Goal: Information Seeking & Learning: Check status

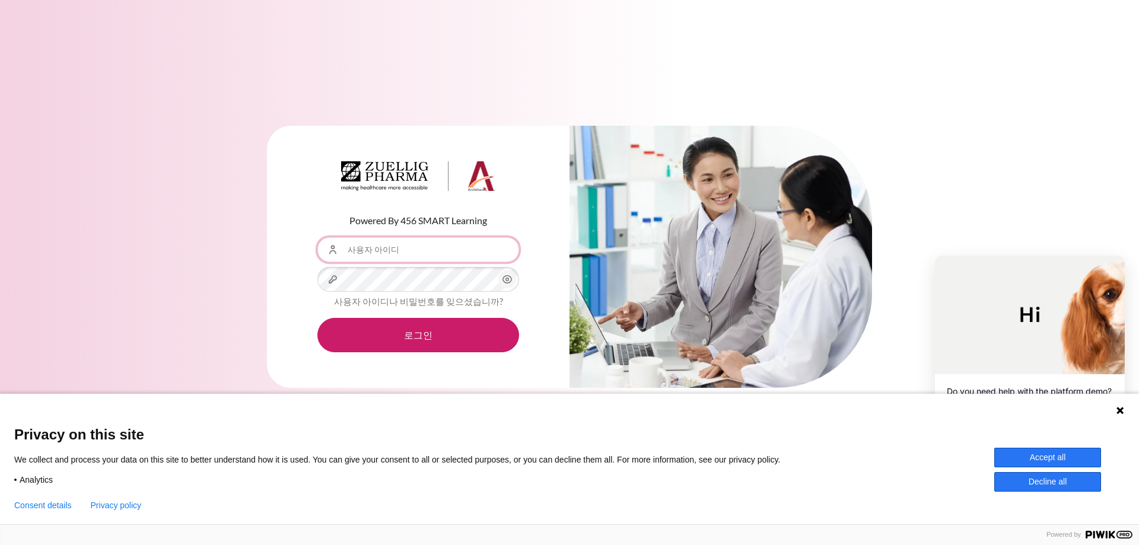
click at [356, 249] on input "사용자 아이디" at bounding box center [418, 249] width 202 height 25
click at [400, 251] on input "사용자 아이디" at bounding box center [418, 249] width 202 height 25
click at [402, 255] on input "사용자 아이디" at bounding box center [418, 249] width 202 height 25
type input "hcsong"
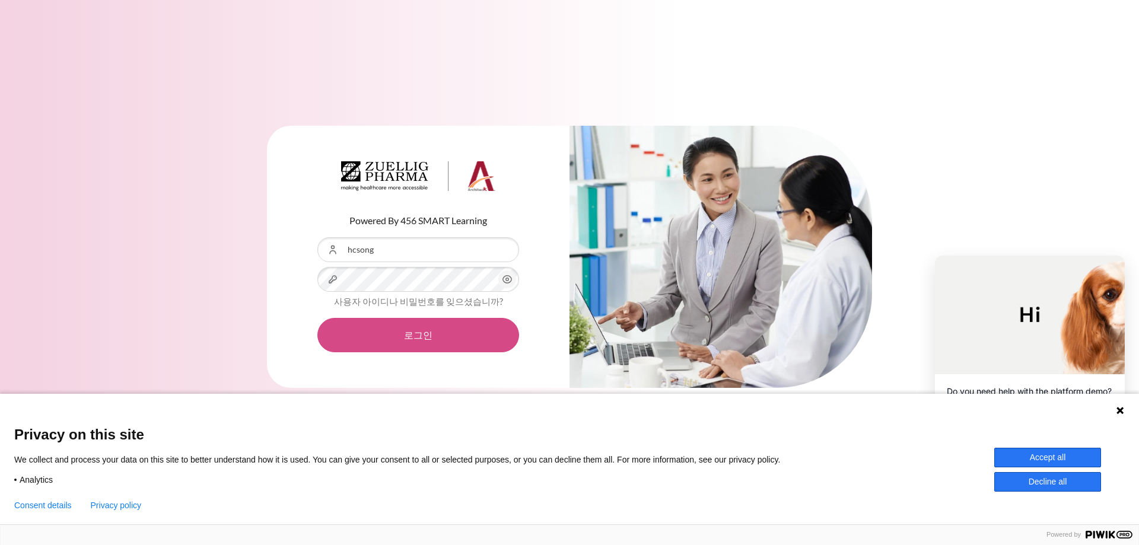
click at [451, 337] on button "로그인" at bounding box center [418, 335] width 202 height 34
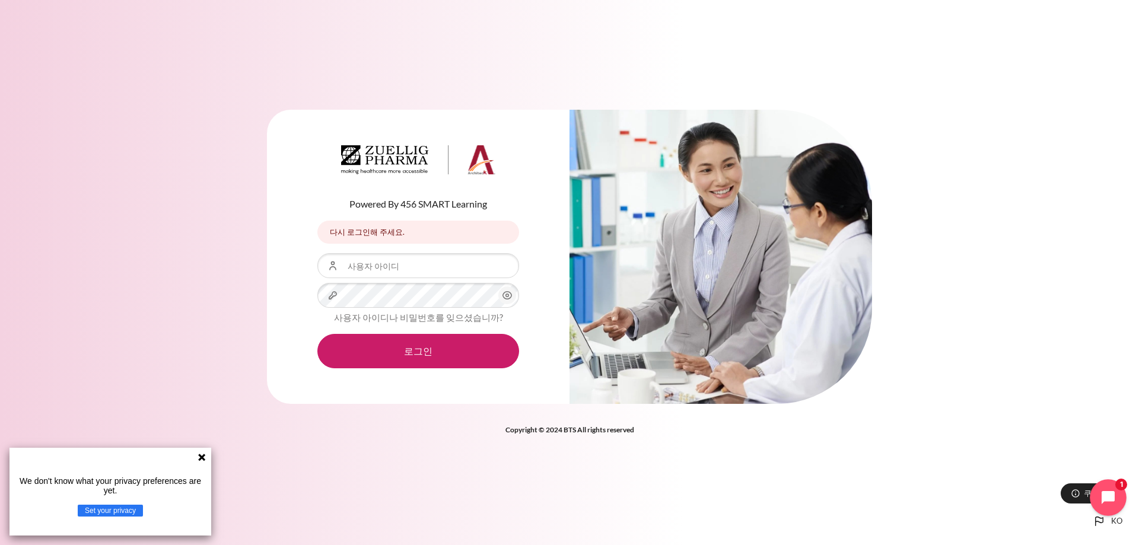
click at [1119, 497] on icon "Open chat widget" at bounding box center [1115, 498] width 18 height 18
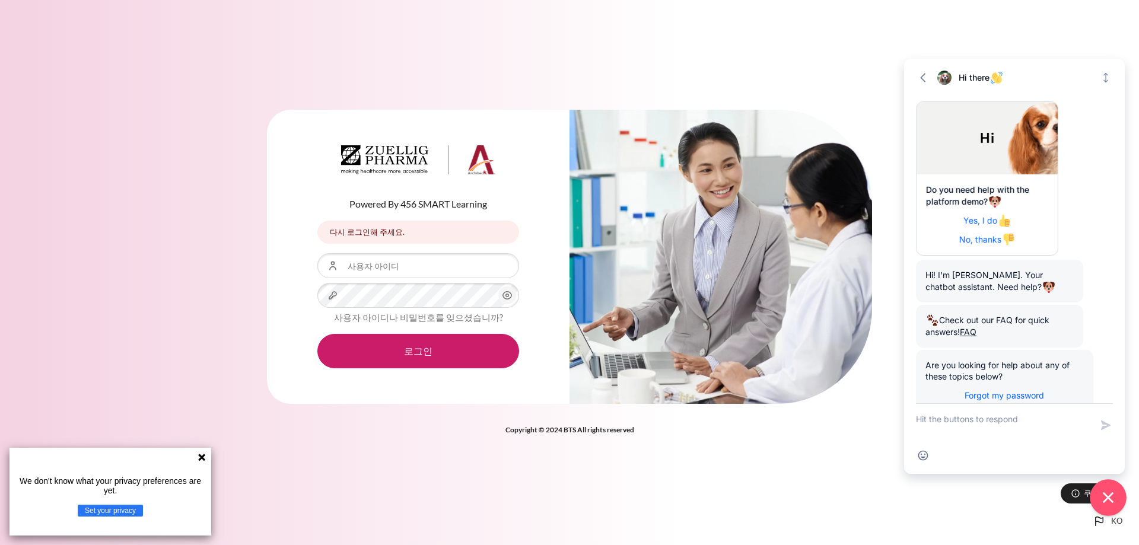
scroll to position [56, 0]
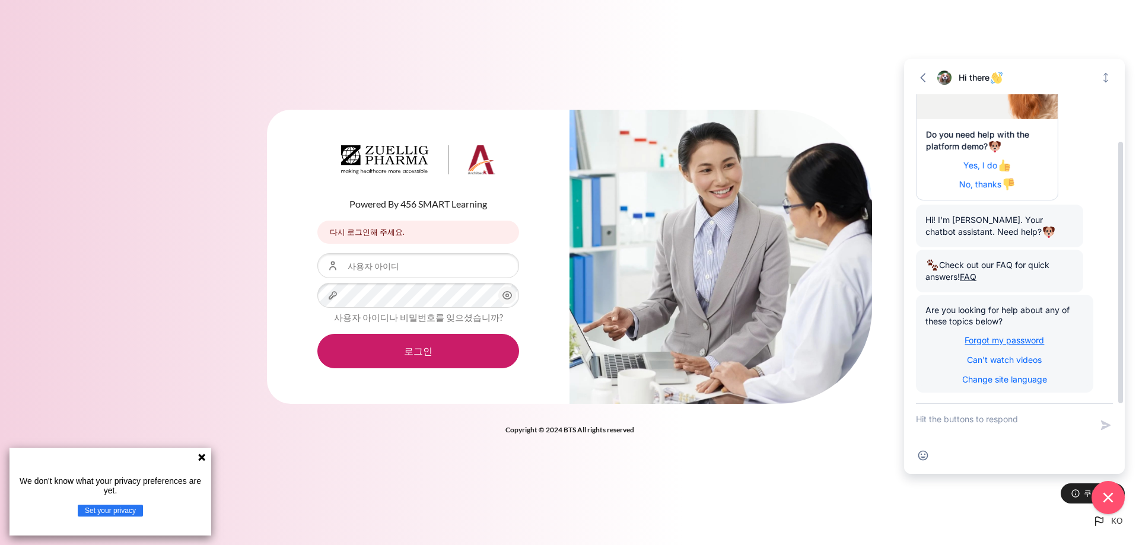
click at [974, 335] on div "Are you looking for help about any of these topics below? Forgot my password Ca…" at bounding box center [1004, 340] width 177 height 91
click at [975, 340] on span "Forgot my password" at bounding box center [1003, 340] width 79 height 10
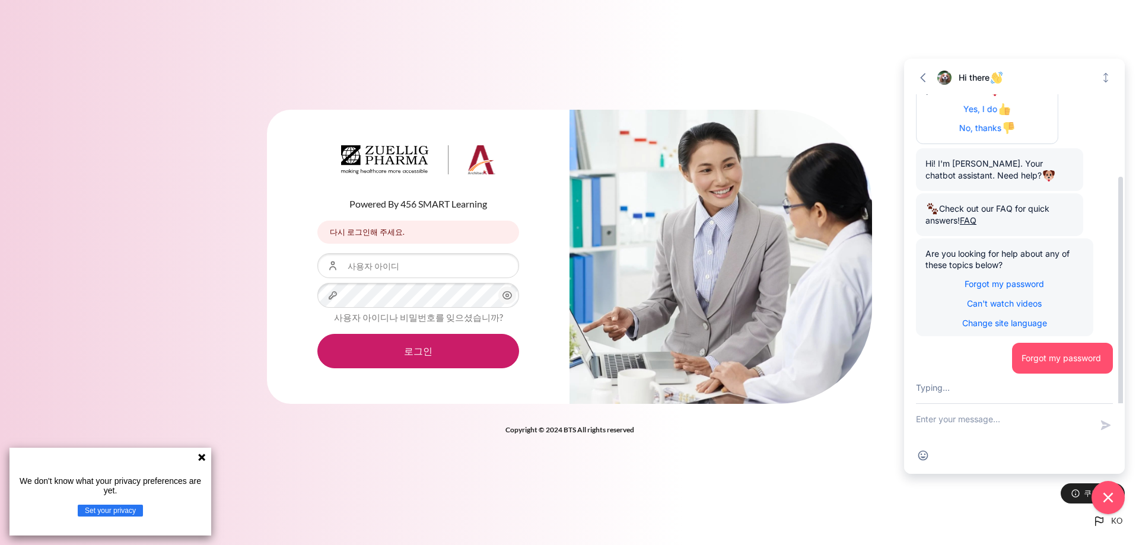
scroll to position [172, 0]
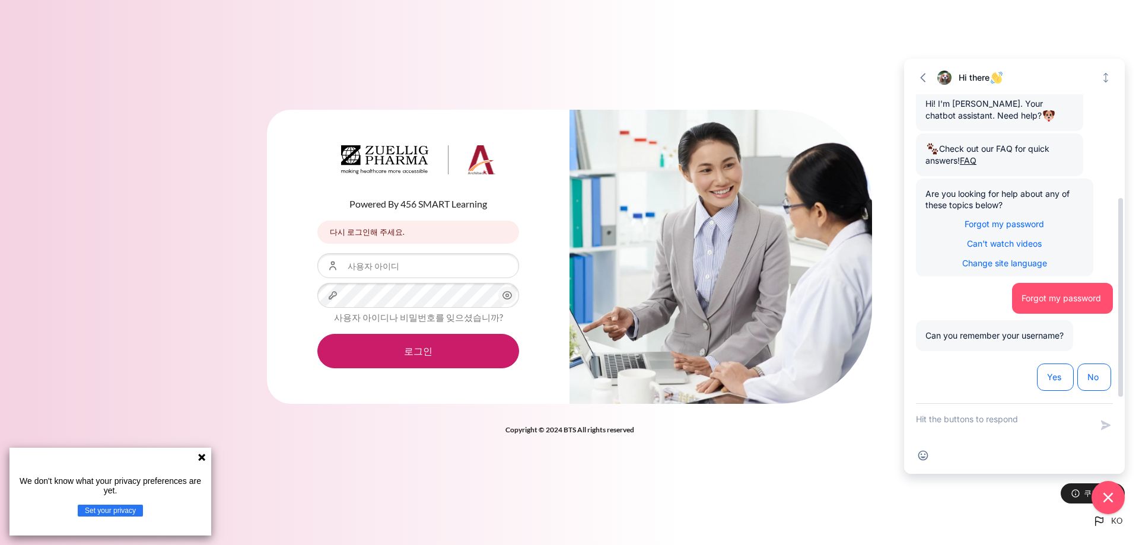
click at [1051, 381] on span "Yes" at bounding box center [1055, 377] width 17 height 12
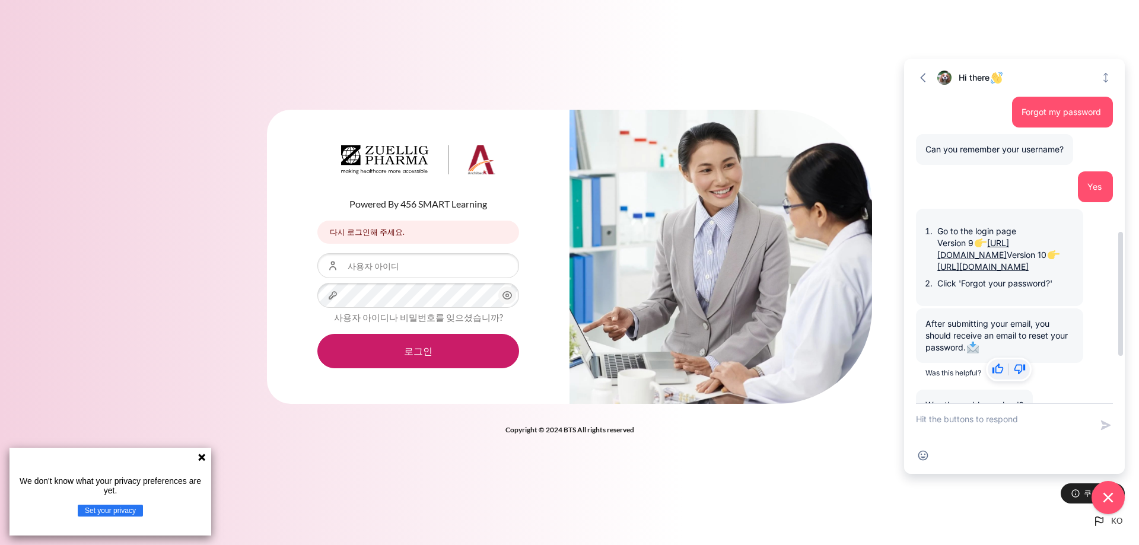
scroll to position [345, 0]
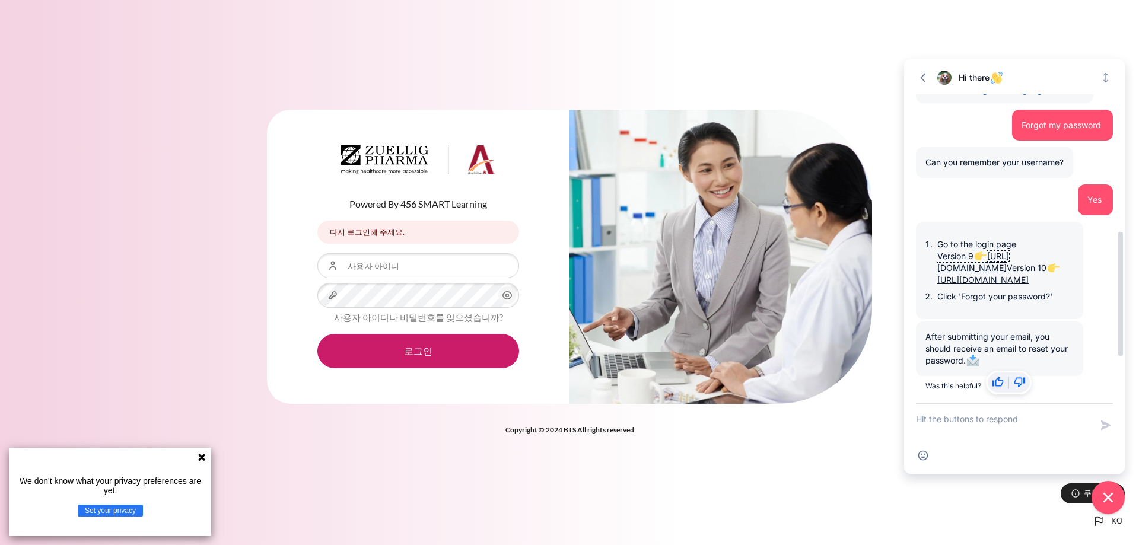
click at [965, 270] on link "https://learning.architeck.net/login/index.php" at bounding box center [973, 262] width 72 height 22
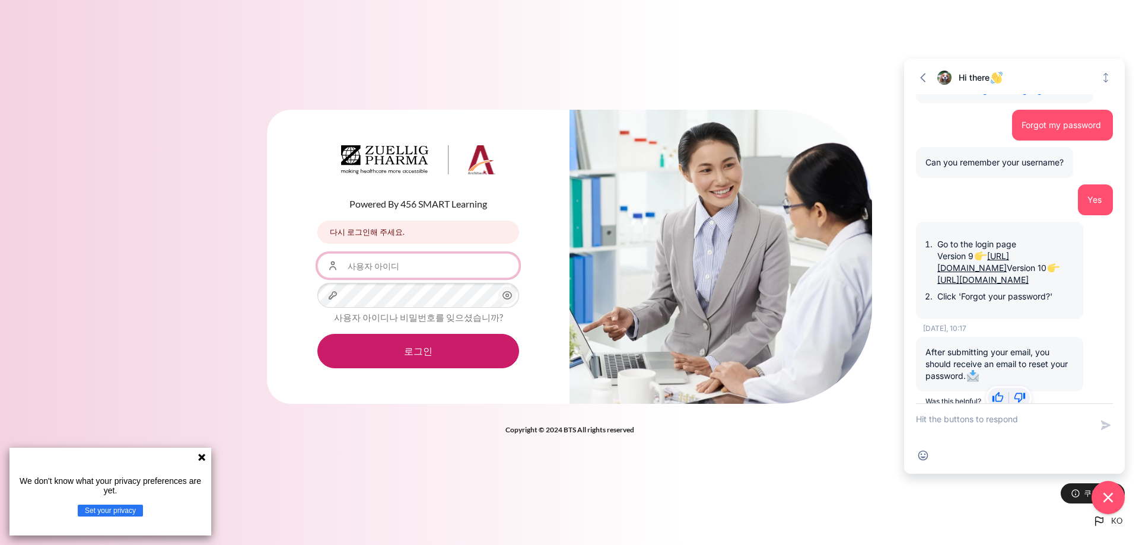
click at [380, 266] on input "사용자 아이디" at bounding box center [418, 265] width 202 height 25
click at [380, 269] on input "사용자 아이디" at bounding box center [418, 265] width 202 height 25
type input "[EMAIL_ADDRESS][DOMAIN_NAME]"
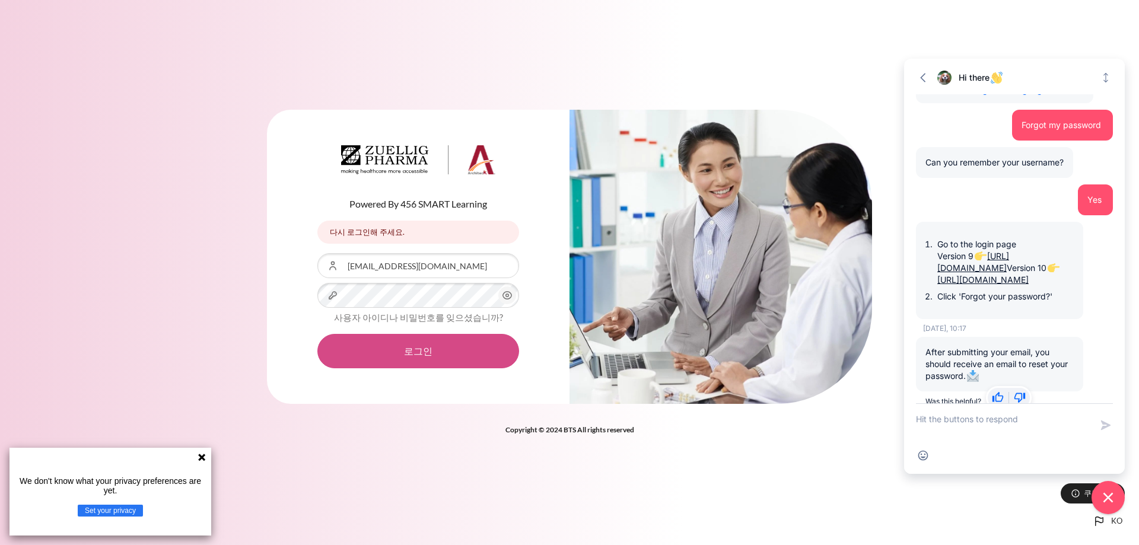
click at [412, 349] on button "로그인" at bounding box center [418, 351] width 202 height 34
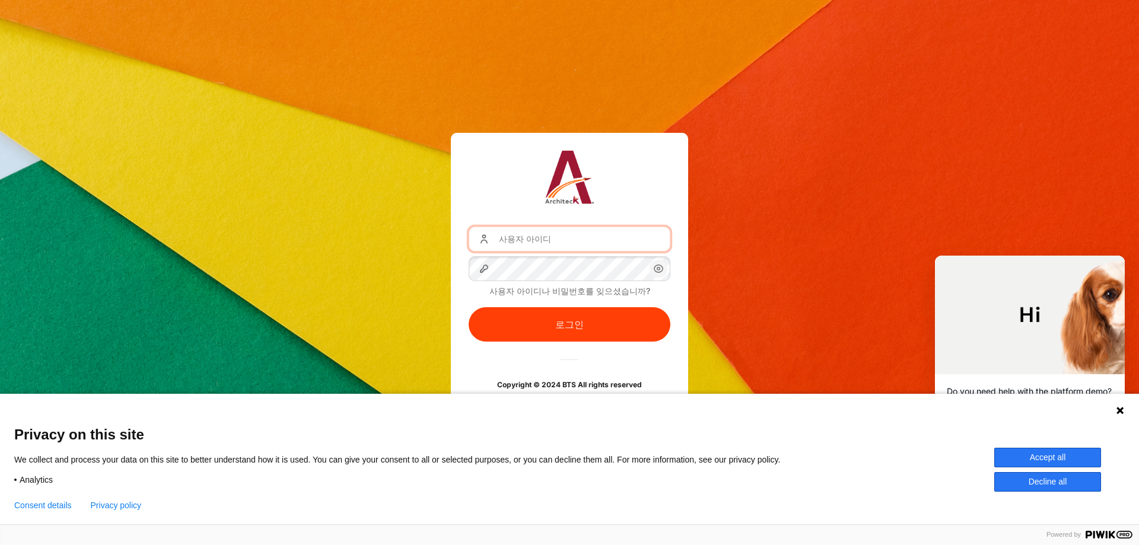
click at [499, 240] on input "사용자 아이디" at bounding box center [570, 239] width 202 height 25
click at [495, 236] on input "사용자 아이디" at bounding box center [570, 239] width 202 height 25
type input "[EMAIL_ADDRESS][DOMAIN_NAME]"
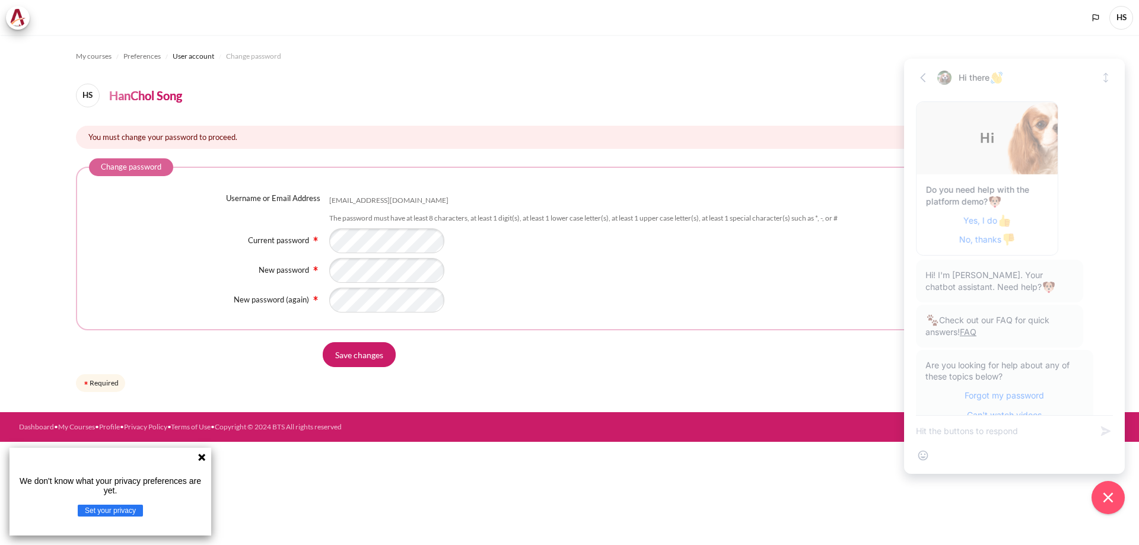
scroll to position [451, 0]
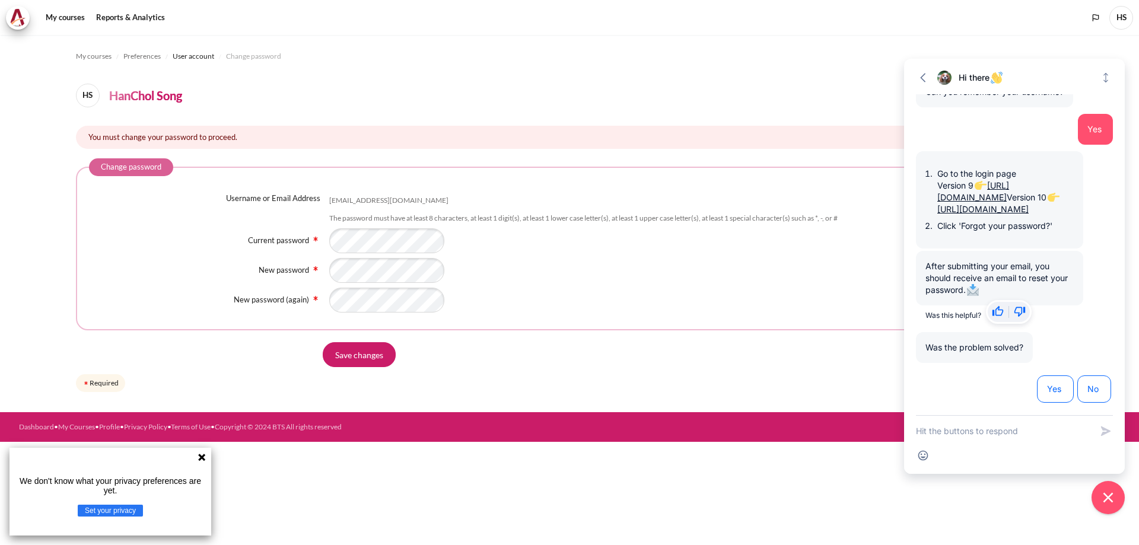
click at [723, 74] on div "My courses Preferences User account Change password HS HanChol Song You must ch…" at bounding box center [570, 223] width 988 height 377
click at [360, 351] on input "Save changes" at bounding box center [359, 354] width 73 height 25
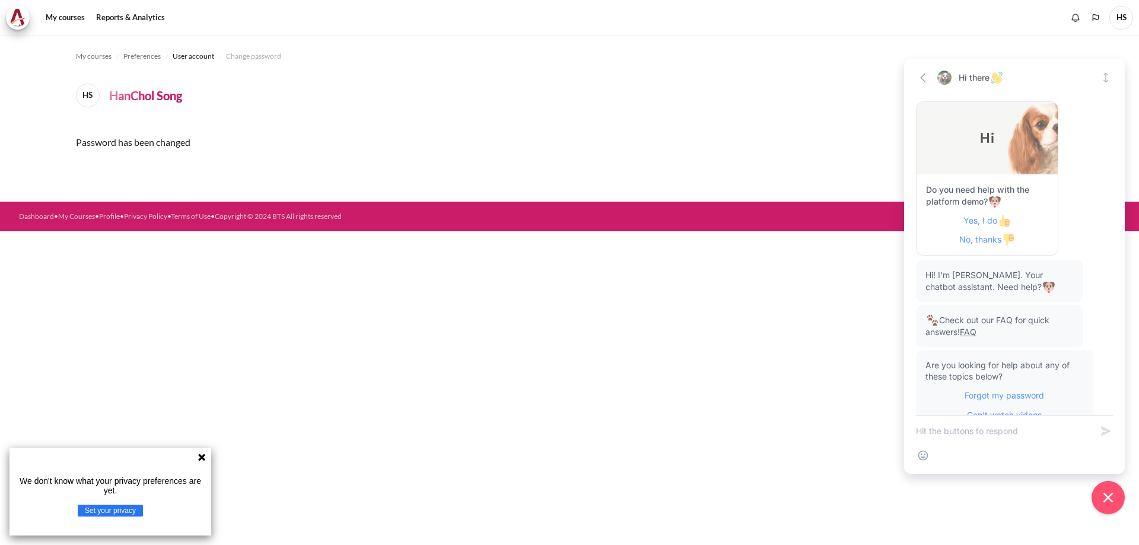
scroll to position [451, 0]
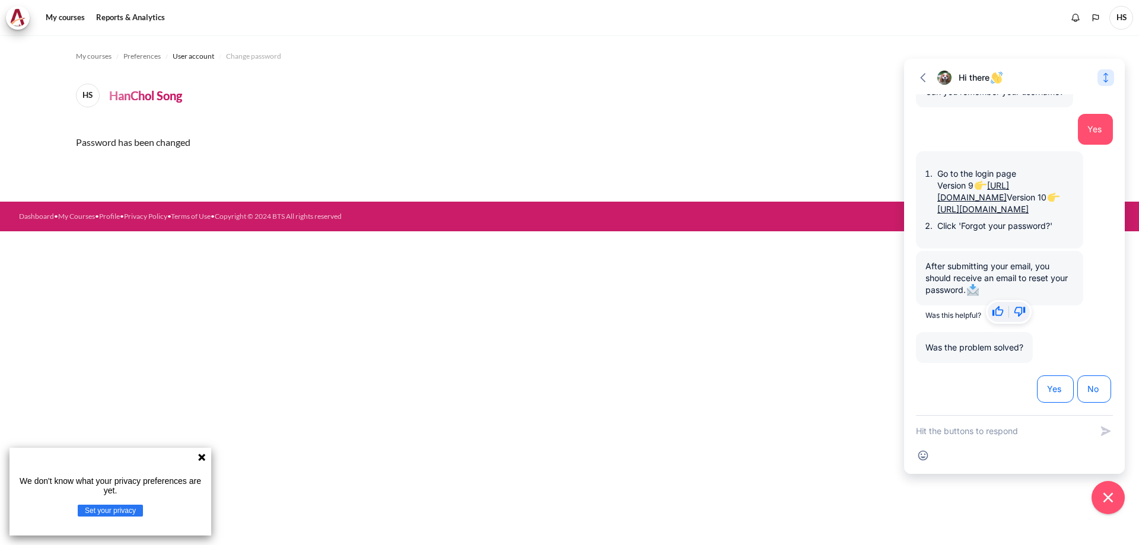
click at [1101, 75] on icon "Expand" at bounding box center [1106, 78] width 12 height 12
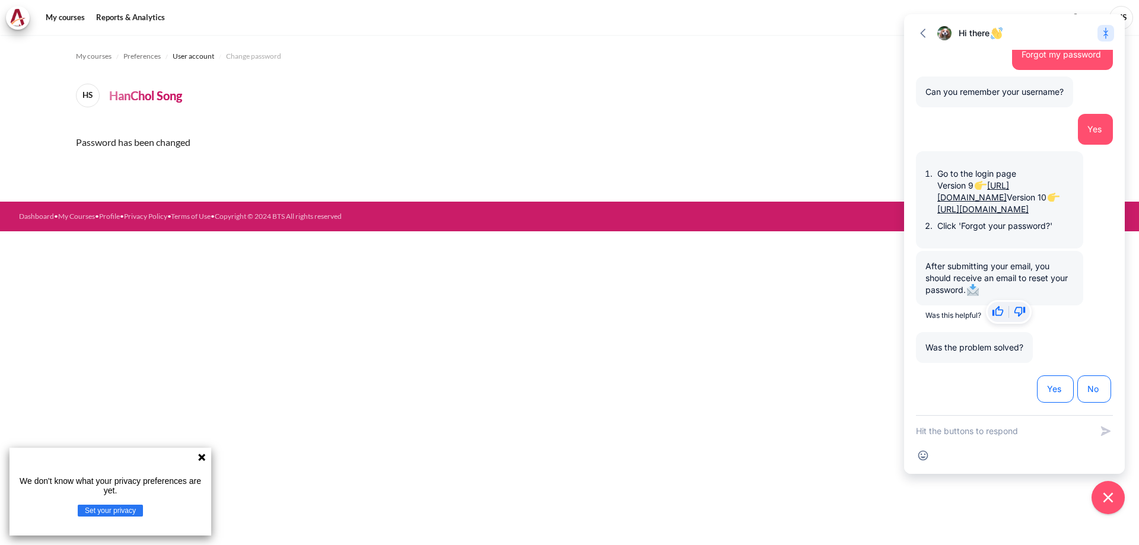
scroll to position [407, 0]
click at [1117, 497] on button "Close chat widget" at bounding box center [1108, 497] width 37 height 37
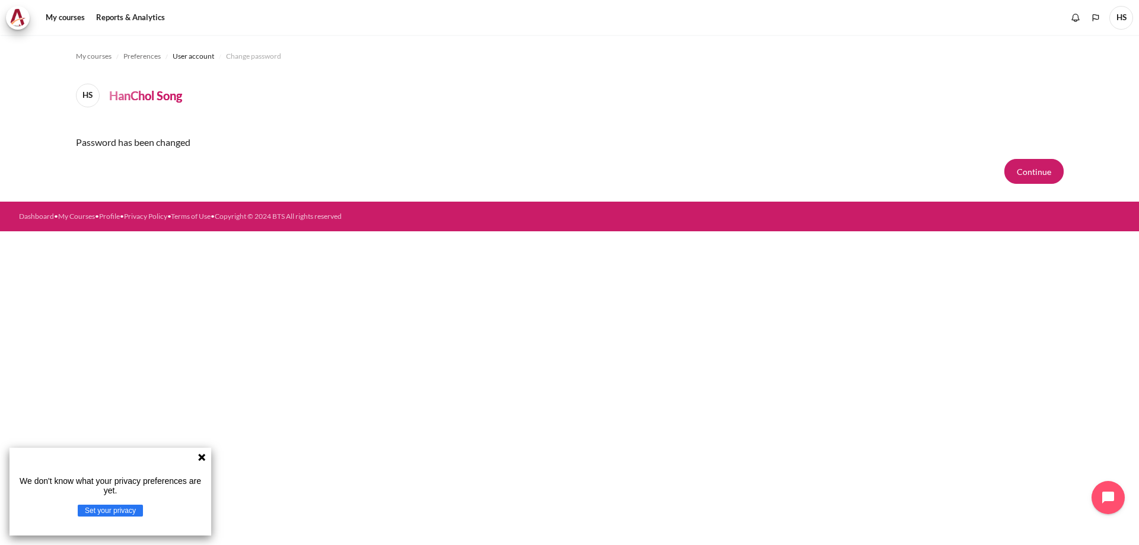
click at [198, 457] on icon at bounding box center [201, 457] width 9 height 9
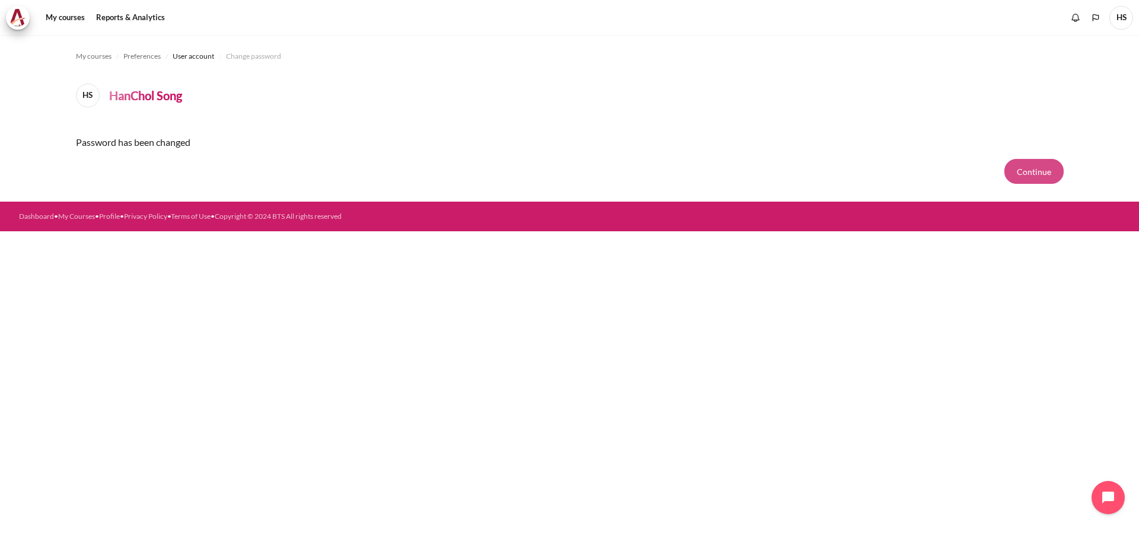
click at [1037, 169] on button "Continue" at bounding box center [1033, 171] width 59 height 25
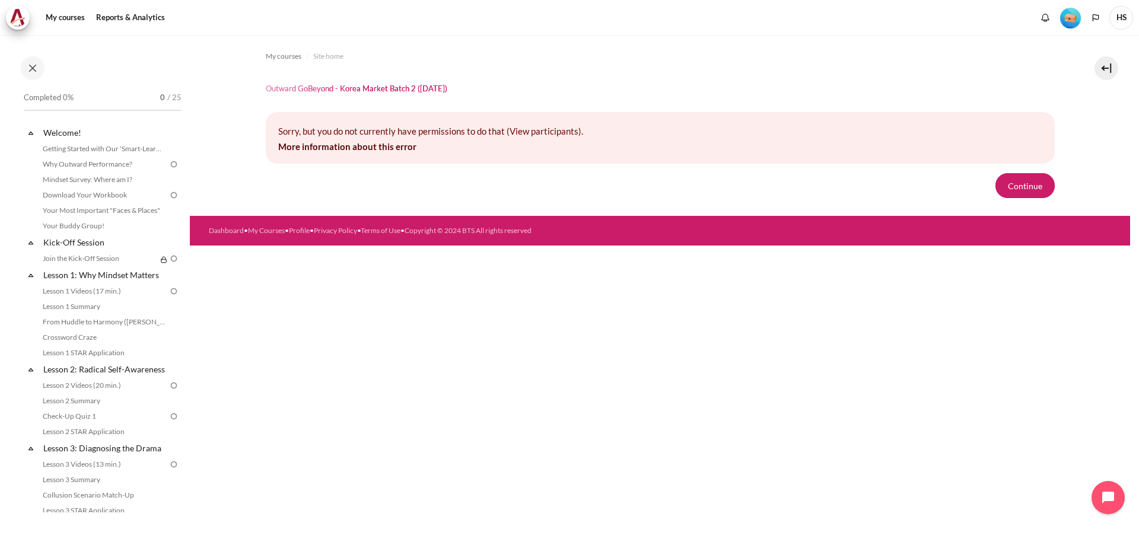
click at [1076, 18] on img "Level #1" at bounding box center [1070, 18] width 21 height 21
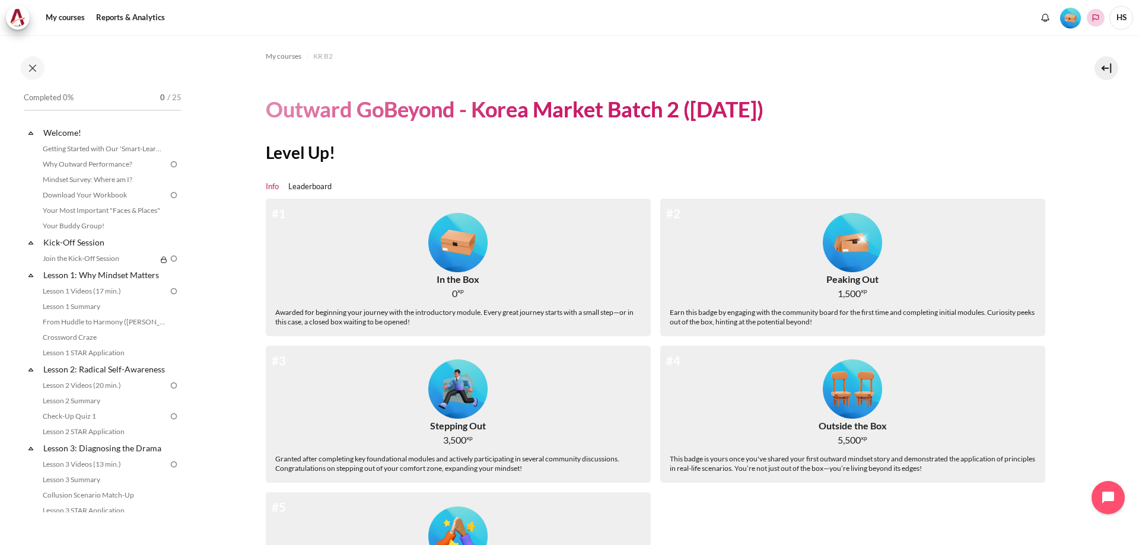
click at [1094, 16] on icon "Languages" at bounding box center [1095, 17] width 9 height 9
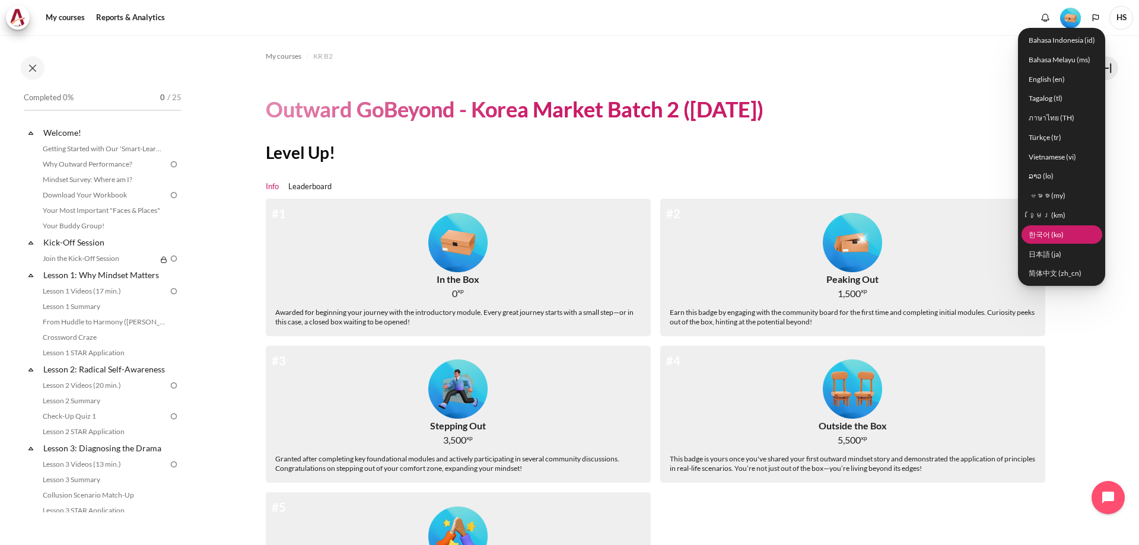
click at [1049, 235] on link "한국어 ‎(ko)‎" at bounding box center [1061, 234] width 81 height 18
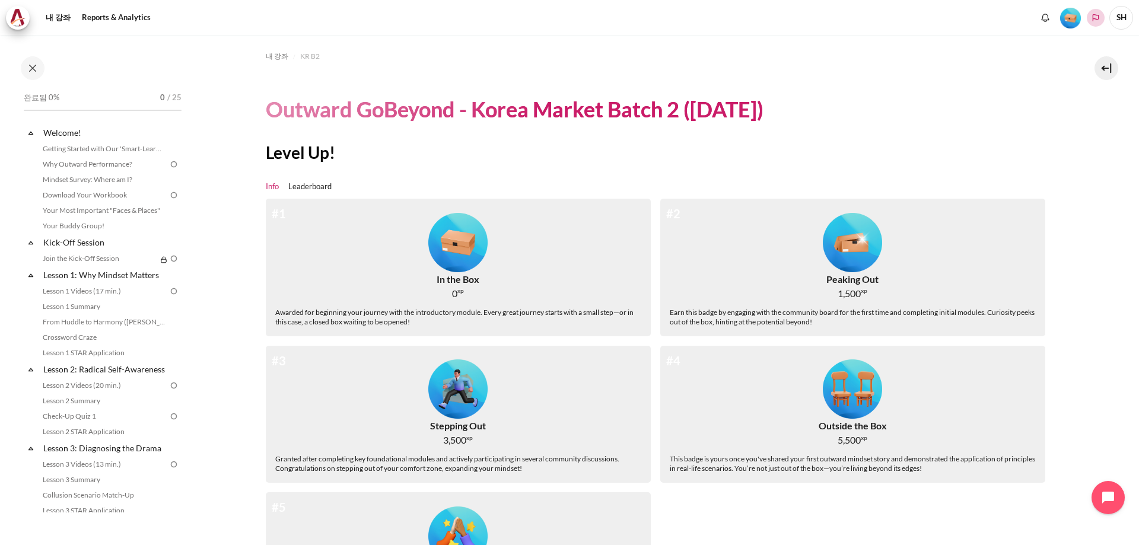
click at [1091, 14] on polyline "Languages" at bounding box center [1095, 17] width 9 height 9
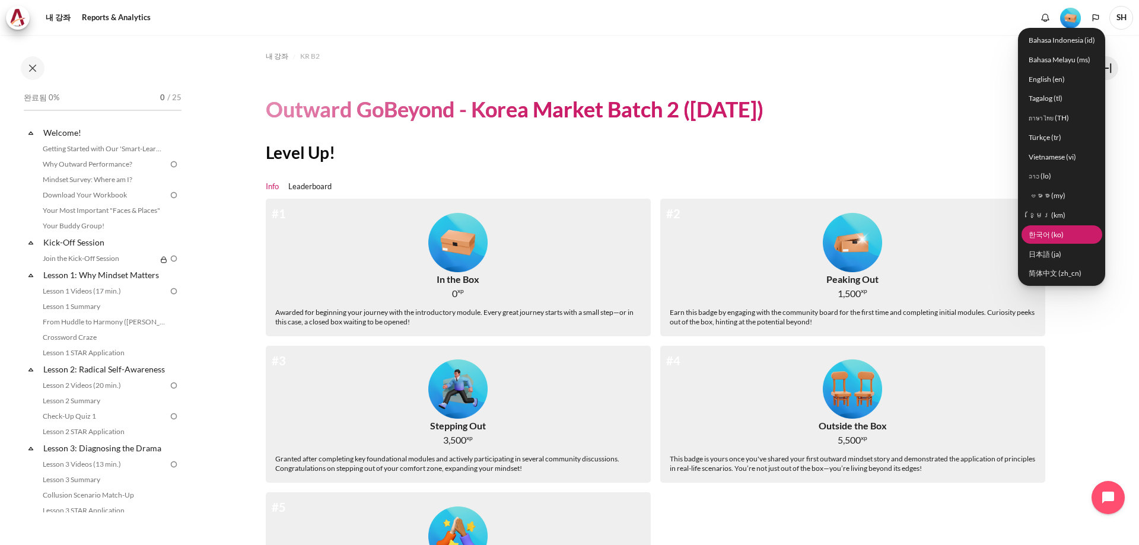
click at [1059, 233] on link "한국어 ‎(ko)‎" at bounding box center [1061, 234] width 81 height 18
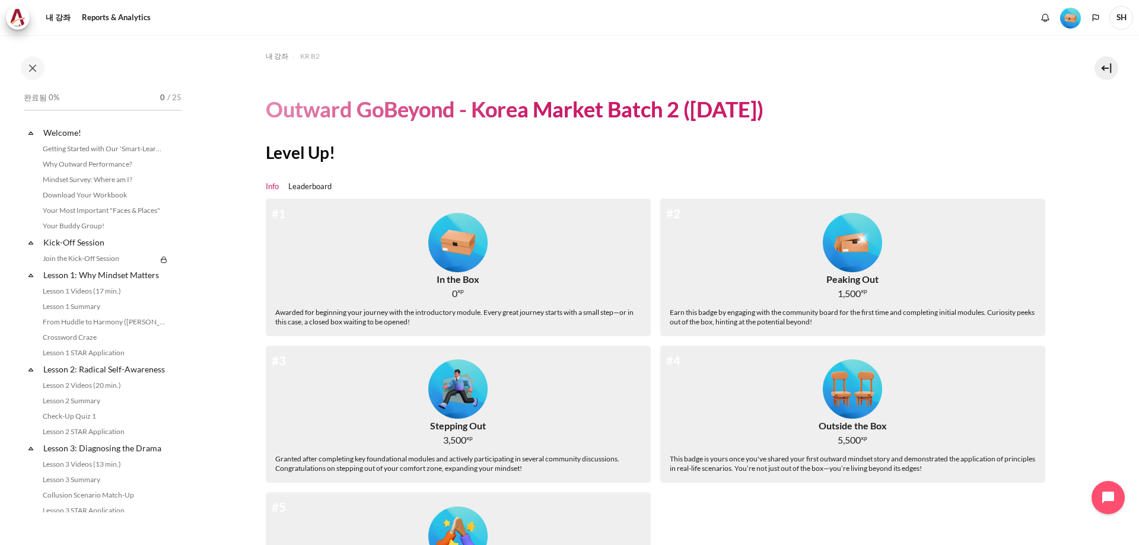
click at [1120, 9] on span "SH" at bounding box center [1121, 18] width 24 height 24
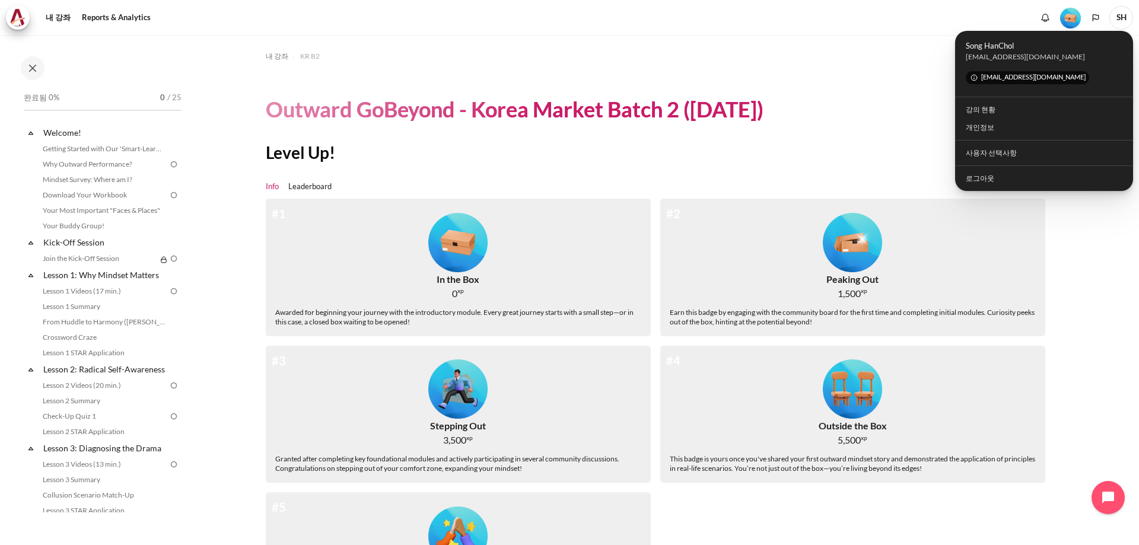
click at [897, 81] on div "내 강좌 KR B2 Outward GoBeyond - Korea Market Batch 2 (Sep 2025) Level Up! Info Le…" at bounding box center [660, 351] width 789 height 632
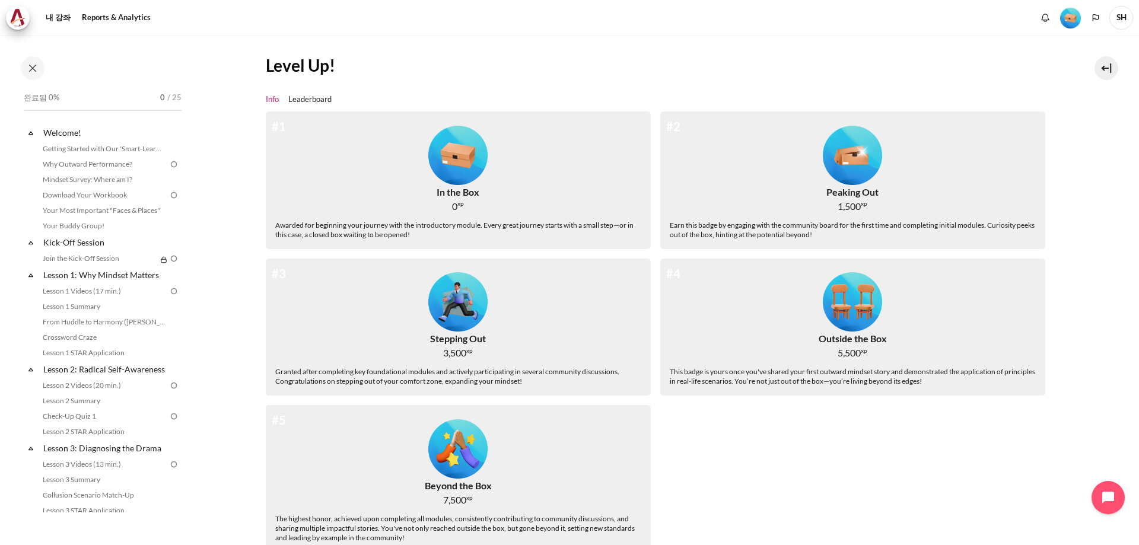
scroll to position [169, 0]
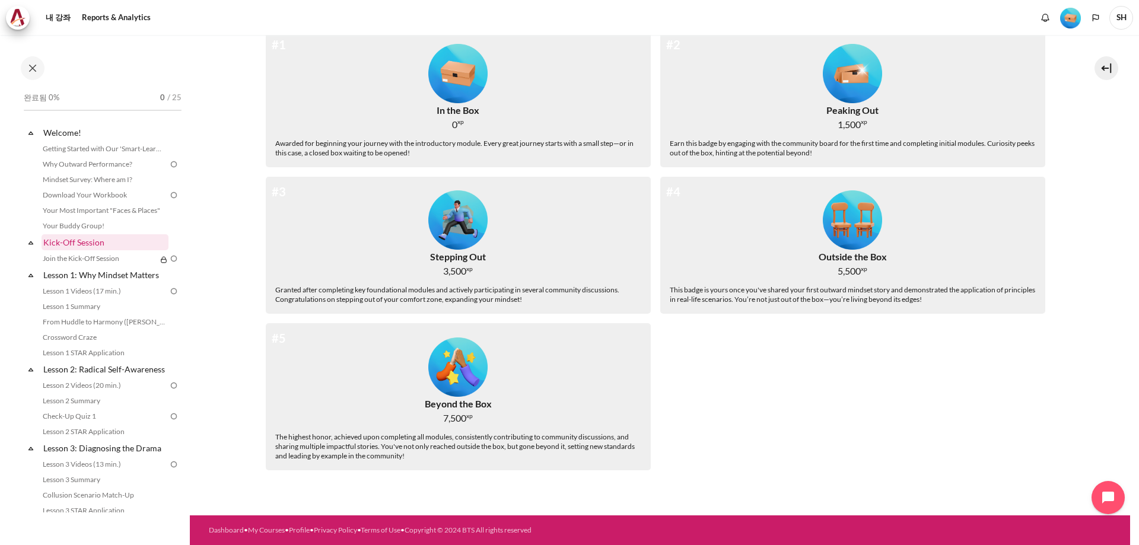
click at [100, 241] on link "Kick-Off Session" at bounding box center [105, 242] width 127 height 16
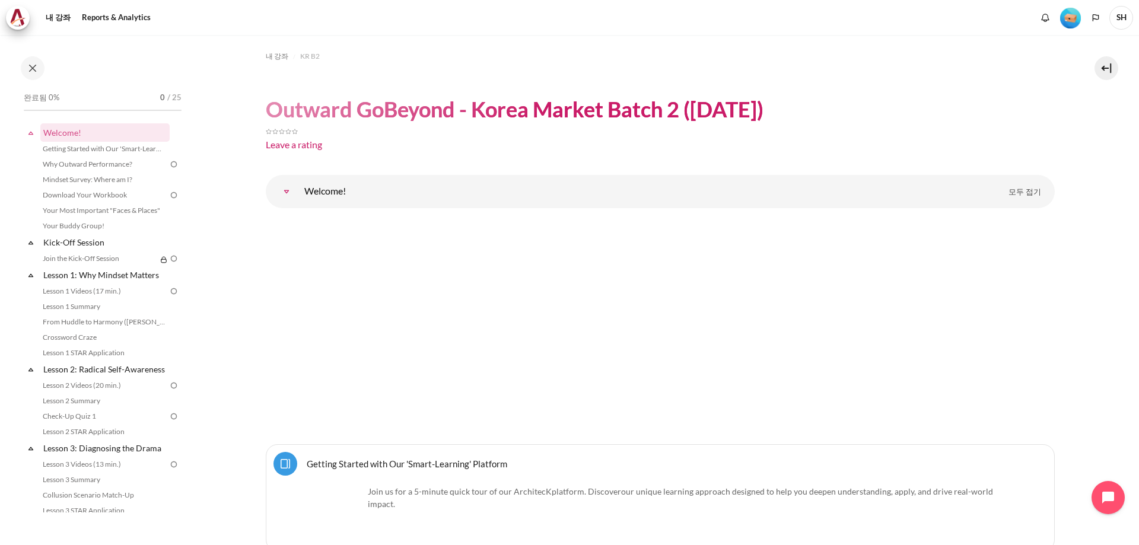
click at [562, 111] on h1 "Outward GoBeyond - Korea Market Batch 2 ([DATE])" at bounding box center [515, 109] width 498 height 28
click at [742, 114] on h1 "Outward GoBeyond - Korea Market Batch 2 ([DATE])" at bounding box center [515, 109] width 498 height 28
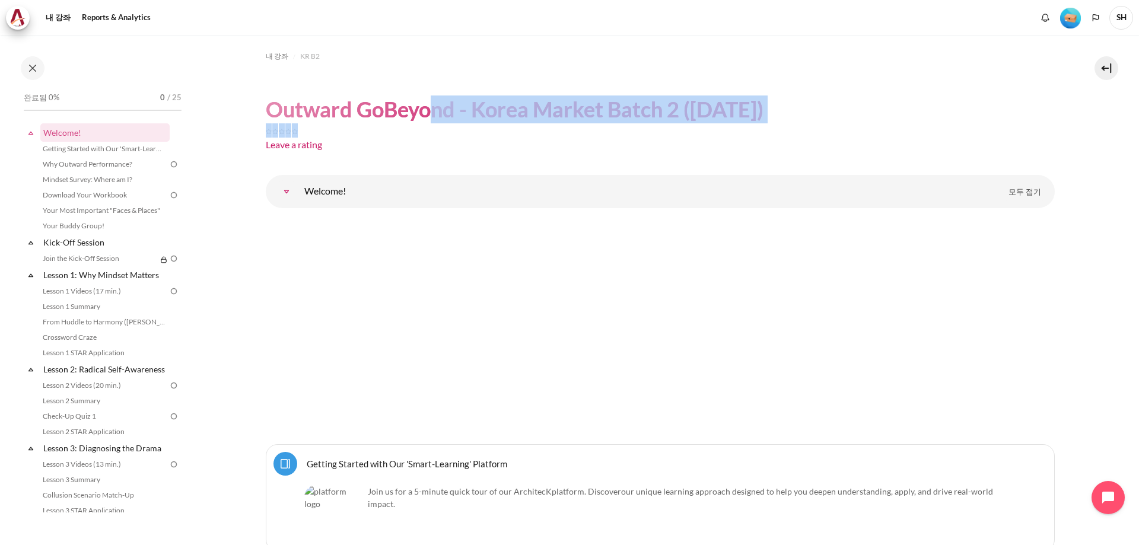
drag, startPoint x: 416, startPoint y: 114, endPoint x: 533, endPoint y: 124, distance: 117.9
click at [533, 124] on header "Outward GoBeyond - Korea Market Batch 2 (Sep 2025) Leave a rating" at bounding box center [660, 125] width 789 height 61
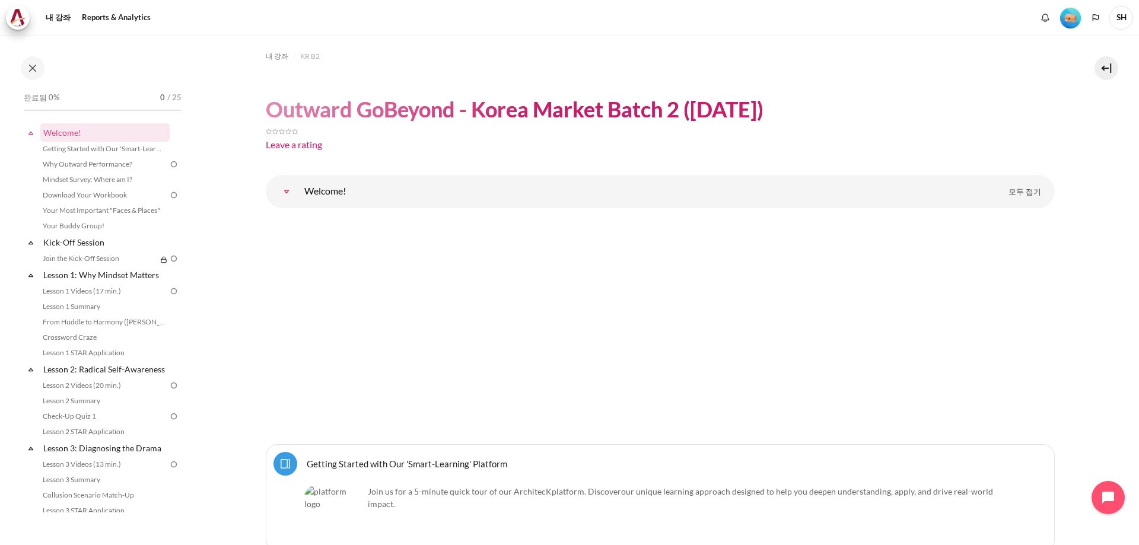
click at [287, 193] on link "Welcome!" at bounding box center [287, 192] width 24 height 24
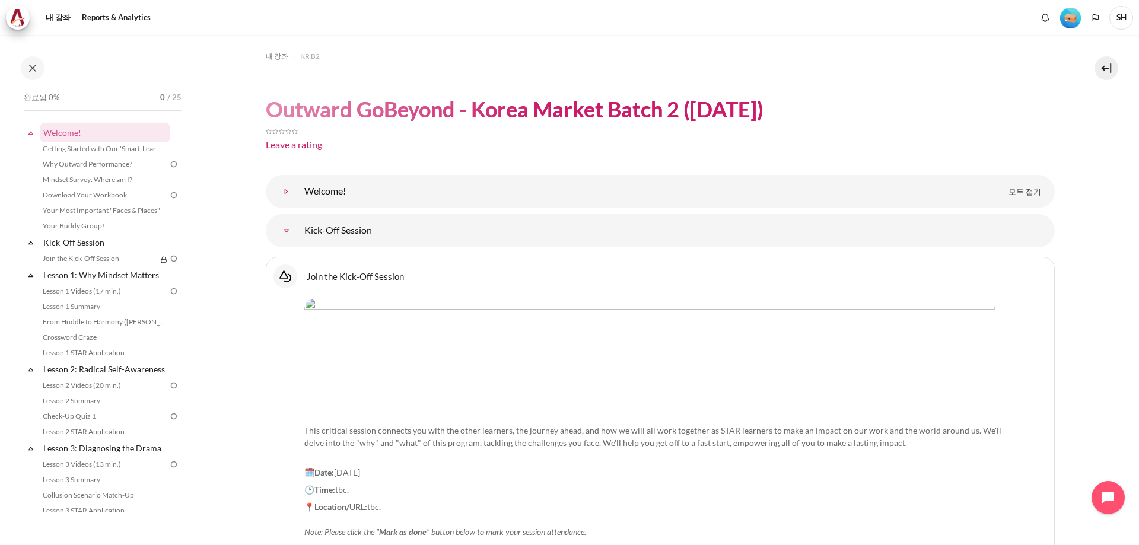
click at [287, 193] on link "Welcome!" at bounding box center [287, 192] width 24 height 24
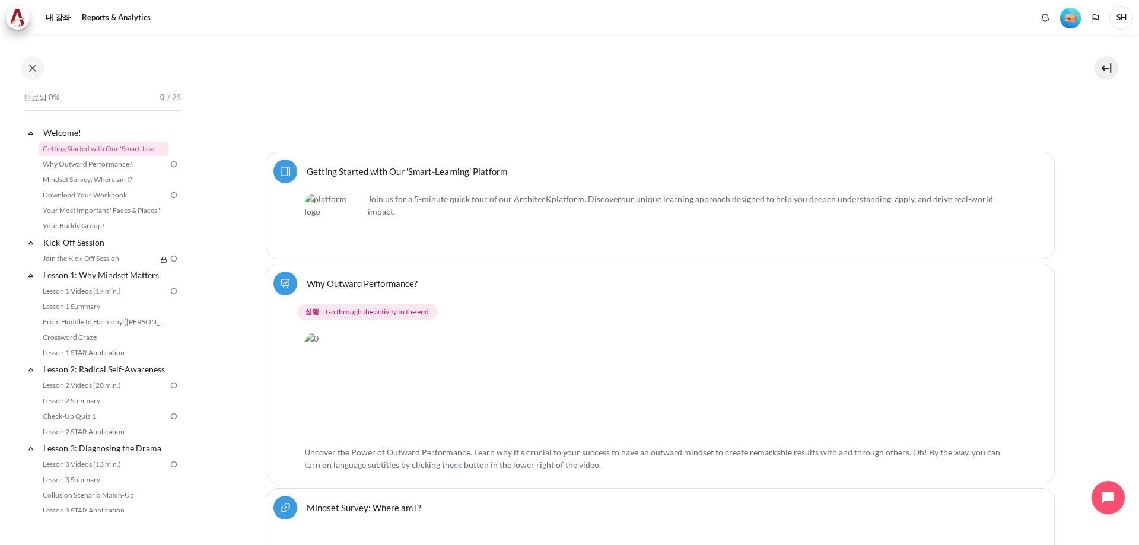
scroll to position [415, 0]
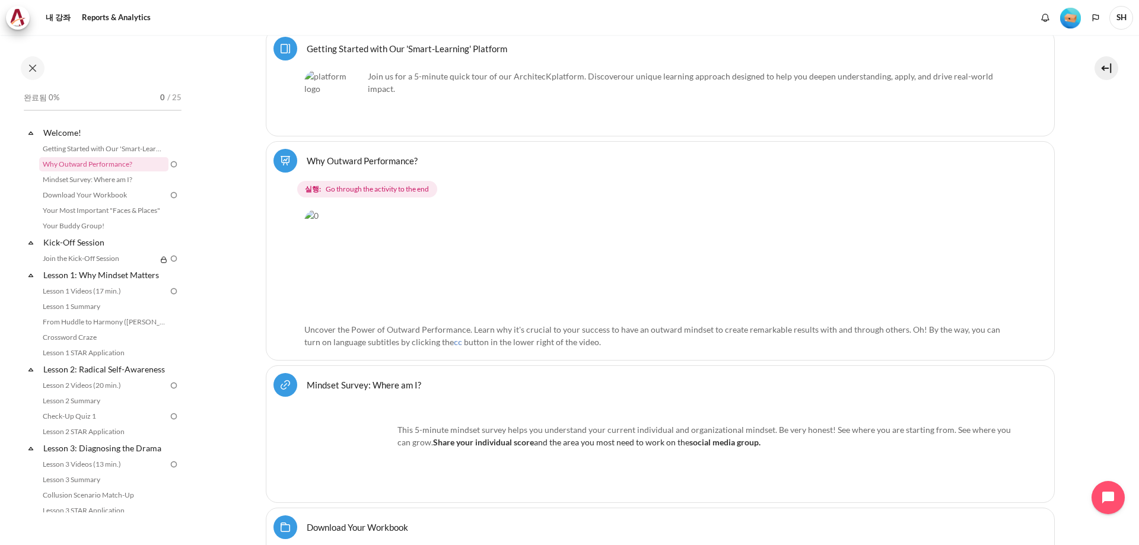
click at [451, 262] on img "내용" at bounding box center [649, 263] width 690 height 108
click at [134, 12] on link "Reports & Analytics" at bounding box center [116, 18] width 77 height 24
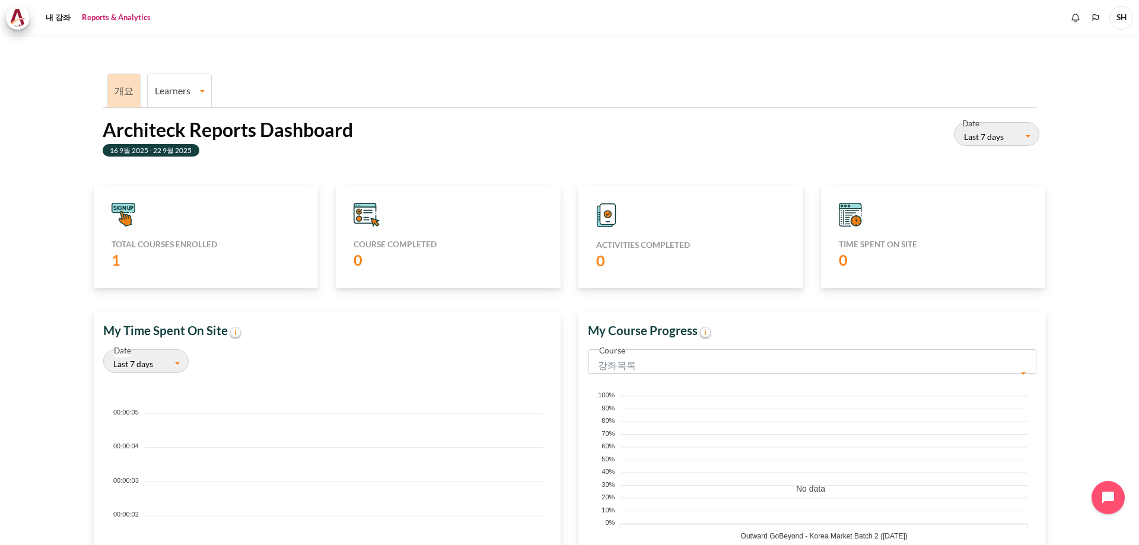
click at [195, 89] on link "Learners" at bounding box center [179, 90] width 63 height 11
click at [324, 84] on ul "개요 Learners Learner Course Progress" at bounding box center [570, 89] width 934 height 37
click at [59, 20] on link "내 강좌" at bounding box center [58, 18] width 33 height 24
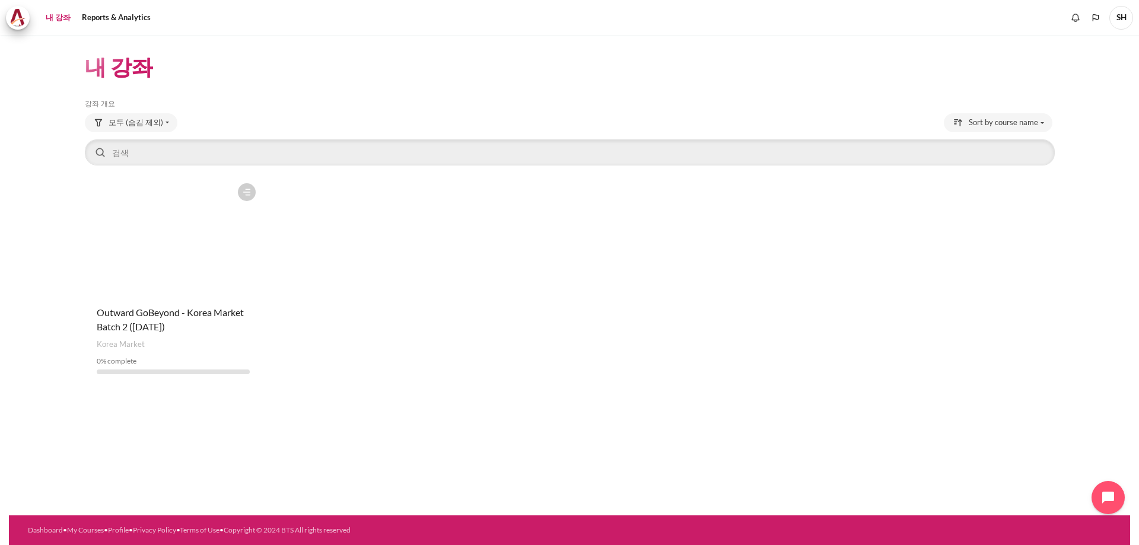
click at [1025, 211] on div "강의에 별 표시 Actions for course Outward GoBeyond - Korea Market Batch 2 ([DATE]) 강좌…" at bounding box center [570, 280] width 970 height 206
click at [1036, 123] on span "Sort by course name" at bounding box center [1003, 123] width 69 height 12
click at [957, 257] on div "강의에 별 표시 Actions for course Outward GoBeyond - Korea Market Batch 2 ([DATE]) 강좌…" at bounding box center [570, 280] width 970 height 206
click at [1089, 19] on button "Languages" at bounding box center [1096, 18] width 18 height 18
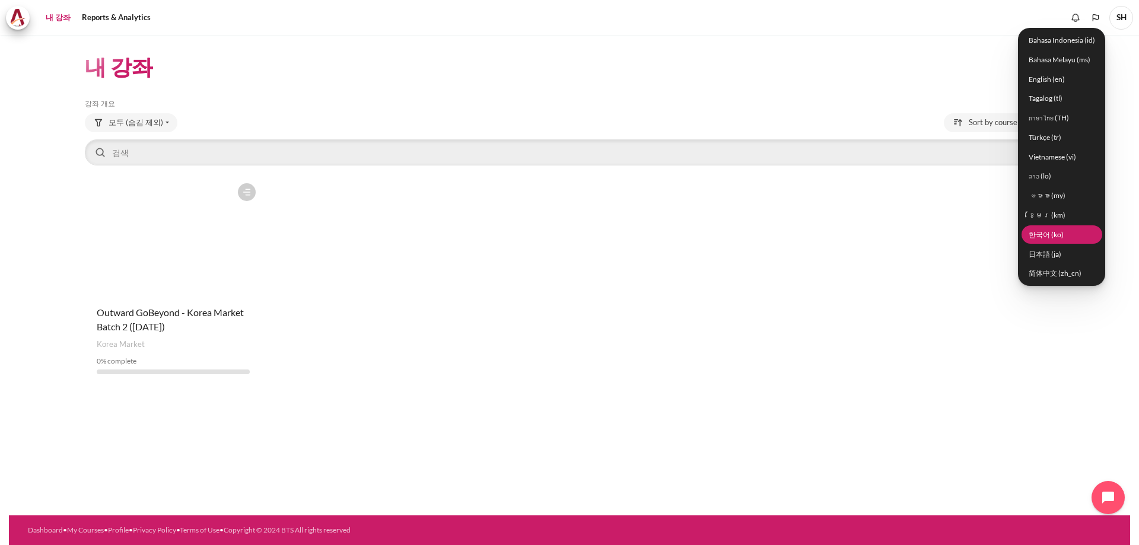
click at [1040, 237] on link "한국어 ‎(ko)‎" at bounding box center [1061, 234] width 81 height 18
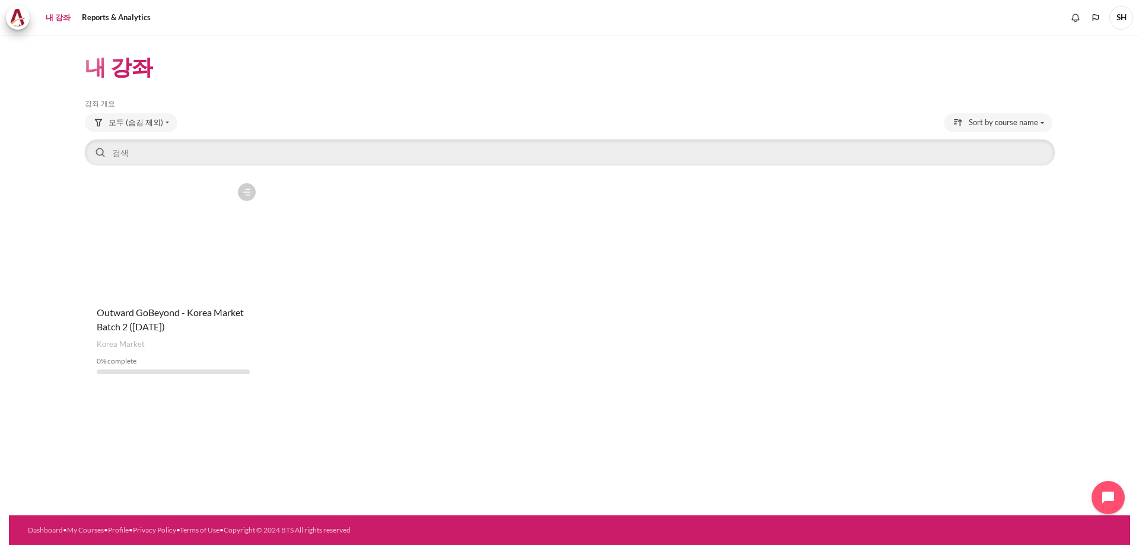
click at [1040, 237] on div "강의에 별 표시 Actions for course Outward GoBeyond - Korea Market Batch 2 ([DATE]) 강좌…" at bounding box center [570, 280] width 970 height 206
click at [1114, 498] on icon "Open chat widget" at bounding box center [1114, 497] width 11 height 11
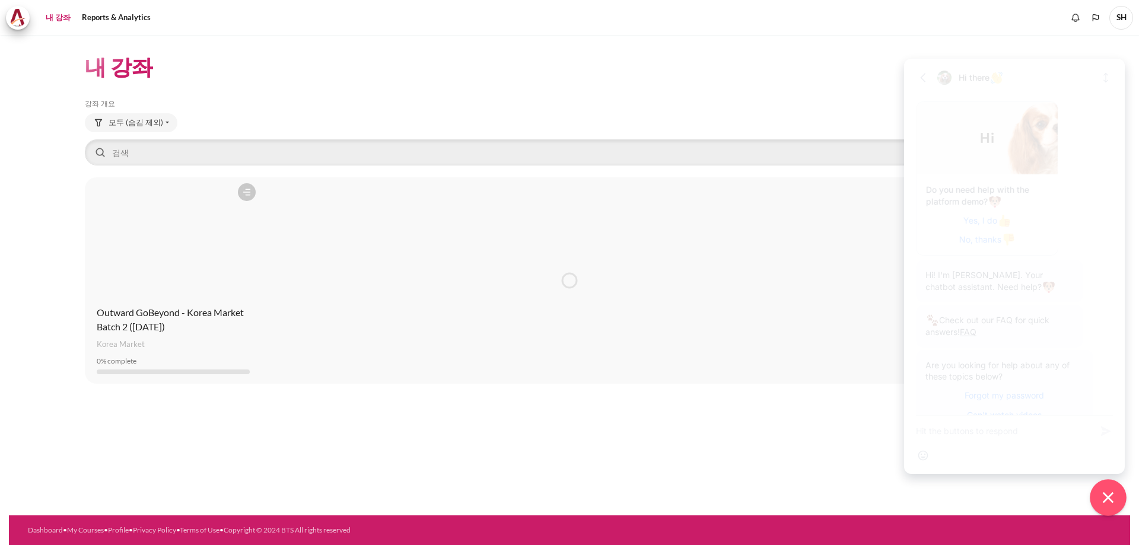
scroll to position [451, 0]
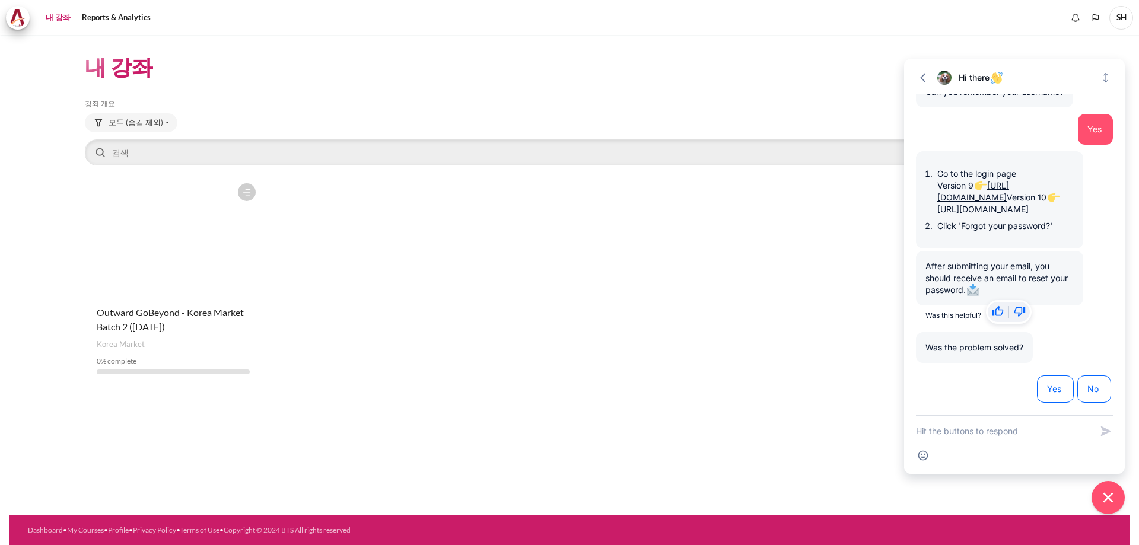
click at [945, 74] on div at bounding box center [944, 78] width 14 height 14
click at [972, 78] on span "Hi there" at bounding box center [981, 77] width 45 height 10
click at [160, 123] on span "모두 (숨김 제외)" at bounding box center [136, 123] width 55 height 12
click at [133, 170] on link "Starred" at bounding box center [120, 171] width 64 height 18
click at [523, 259] on div "내 강좌 강좌 개요 생략 강좌 개요 Starred 모두 (숨김 제외)" at bounding box center [569, 275] width 1121 height 480
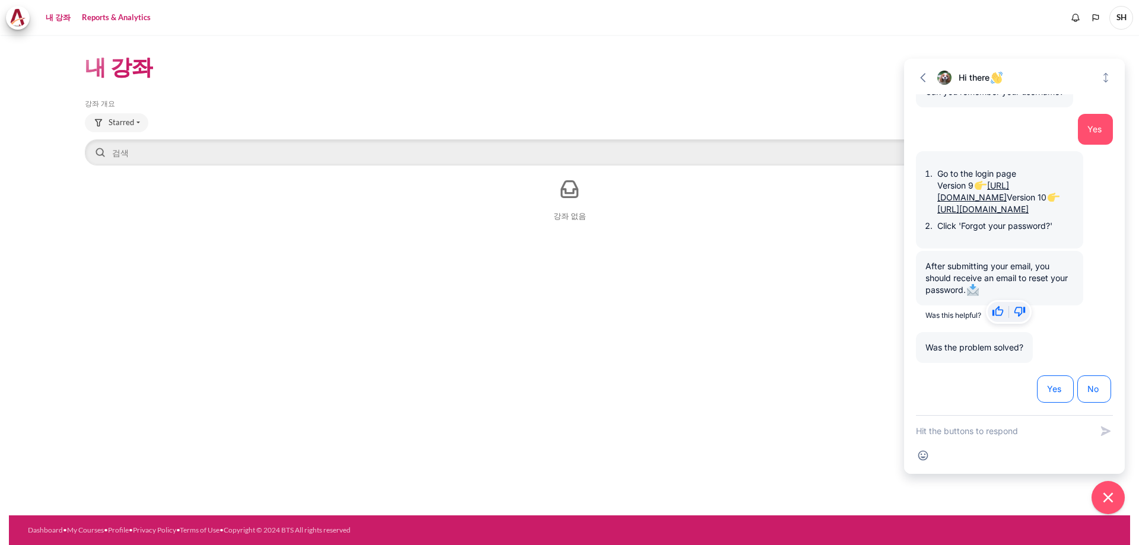
click at [96, 18] on link "Reports & Analytics" at bounding box center [116, 18] width 77 height 24
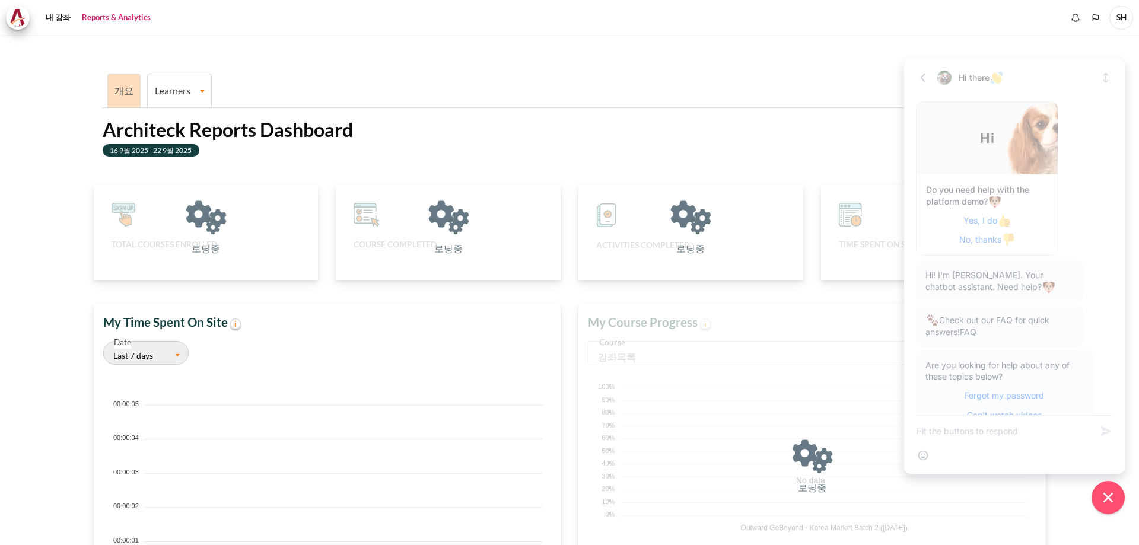
scroll to position [451, 0]
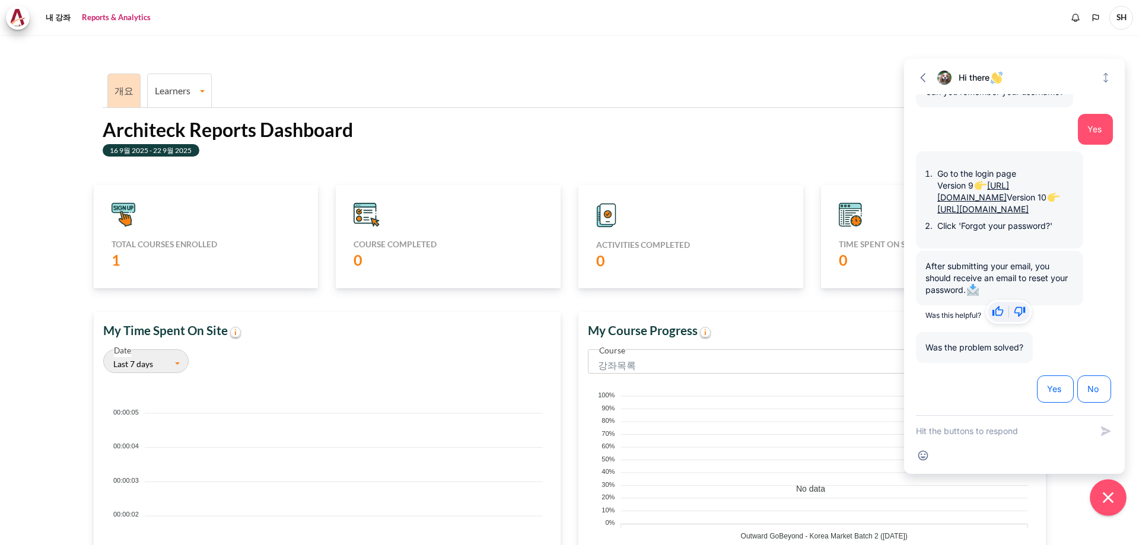
click at [1109, 495] on icon "Close chat widget" at bounding box center [1108, 498] width 18 height 18
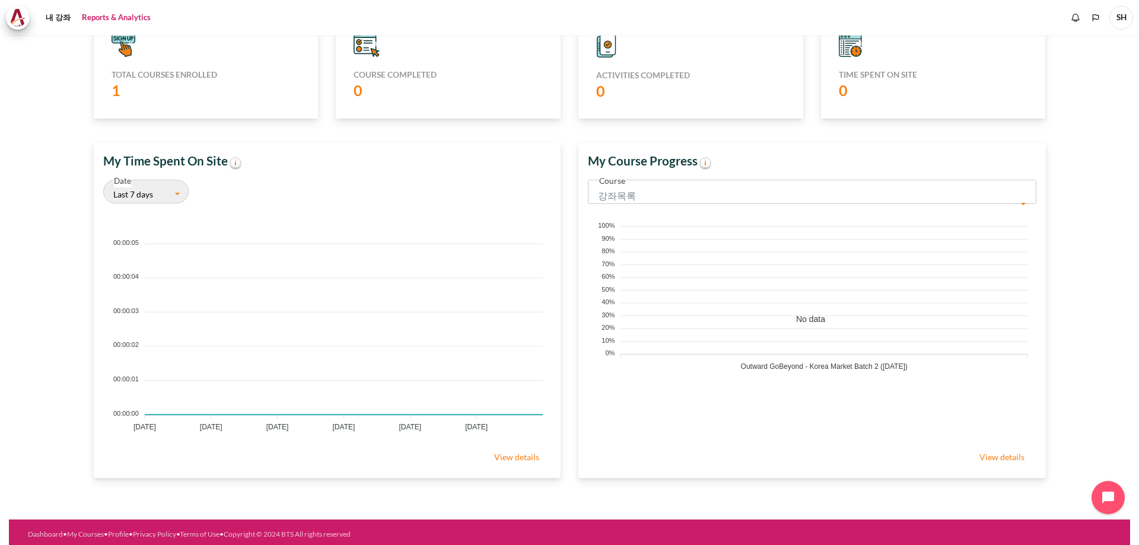
scroll to position [174, 0]
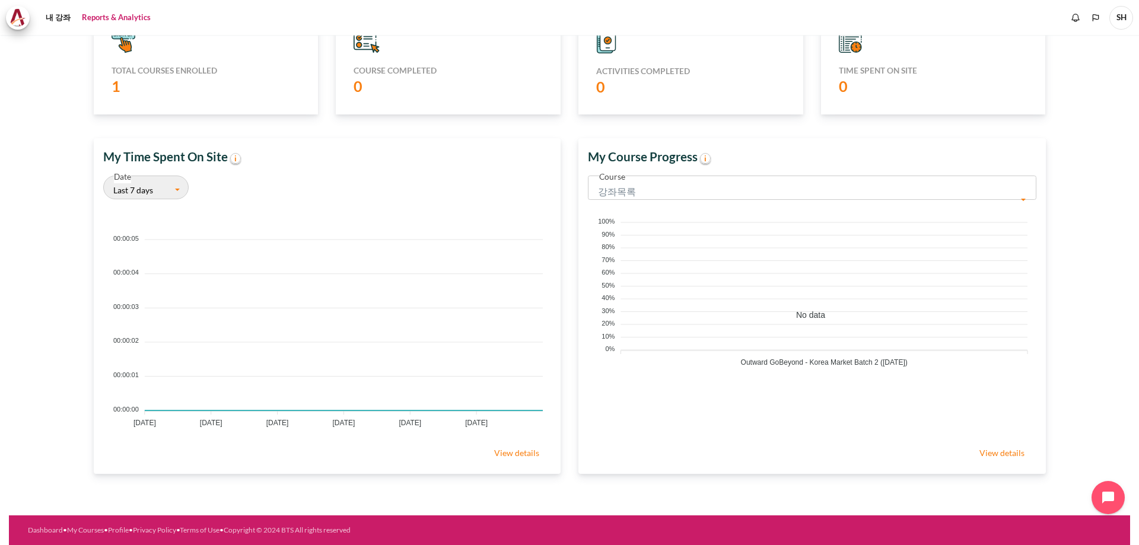
click at [175, 72] on h5 "Total courses enrolled" at bounding box center [206, 70] width 189 height 11
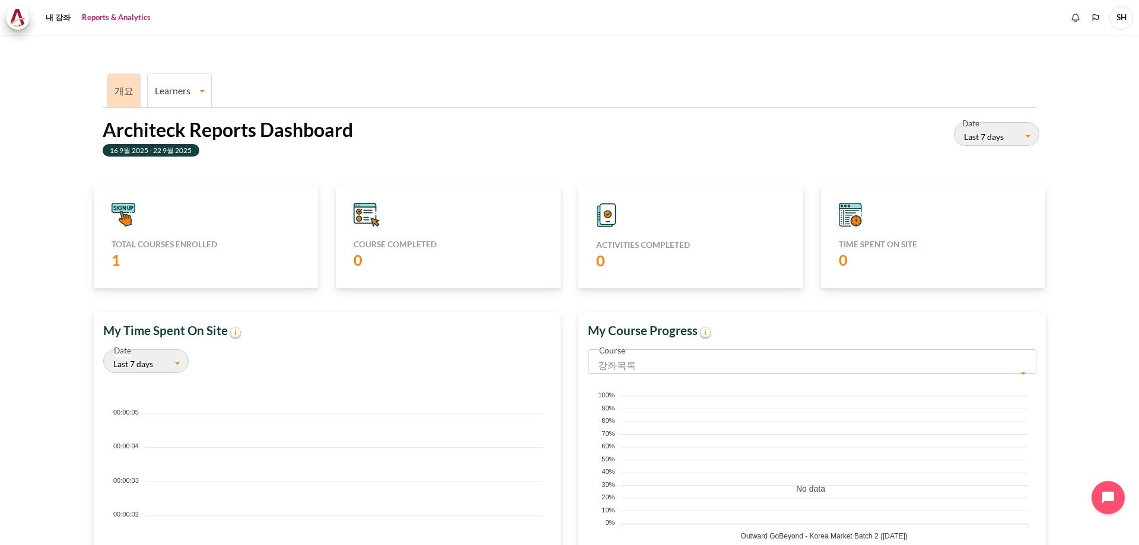
click at [110, 212] on div "Total courses enrolled 1" at bounding box center [206, 236] width 225 height 103
click at [125, 216] on icon "내용" at bounding box center [124, 215] width 24 height 24
click at [120, 206] on icon "내용" at bounding box center [119, 208] width 4 height 5
click at [115, 258] on label "1" at bounding box center [119, 260] width 14 height 20
click at [125, 244] on h5 "Total courses enrolled" at bounding box center [206, 244] width 189 height 11
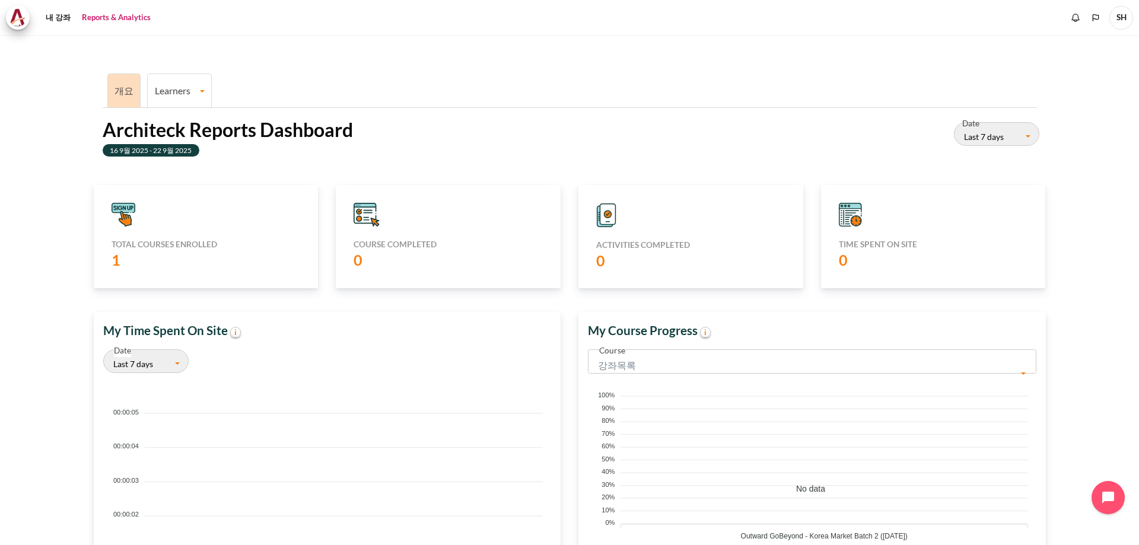
click at [120, 213] on icon "내용" at bounding box center [124, 215] width 24 height 24
click at [115, 263] on label "1" at bounding box center [119, 260] width 14 height 20
click at [121, 249] on h5 "Total courses enrolled" at bounding box center [206, 244] width 189 height 11
click at [203, 89] on link "Learners" at bounding box center [179, 90] width 63 height 11
click at [203, 132] on link "Learner Course Progress" at bounding box center [179, 132] width 57 height 40
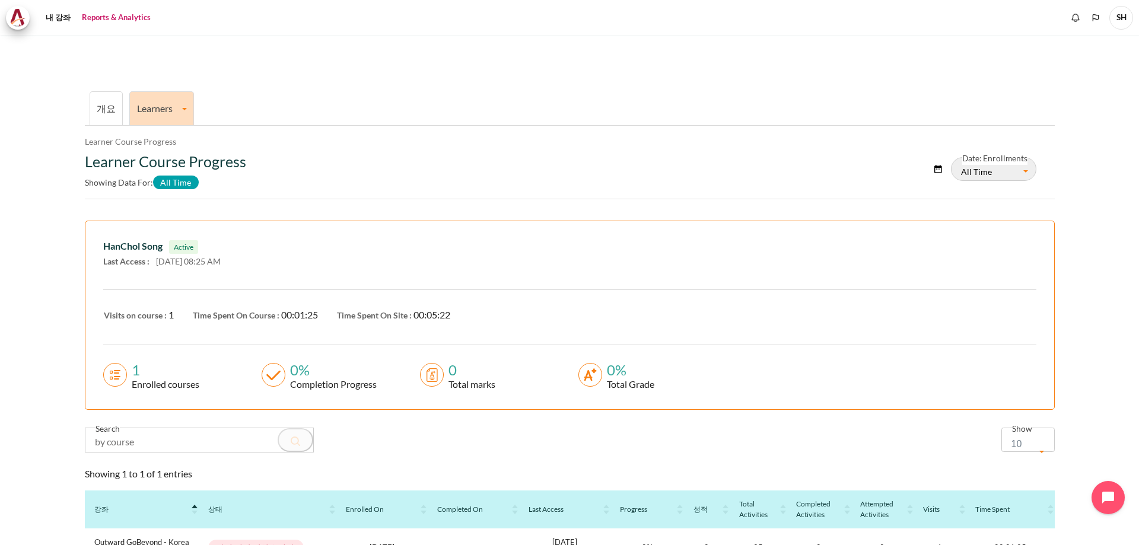
scroll to position [90, 0]
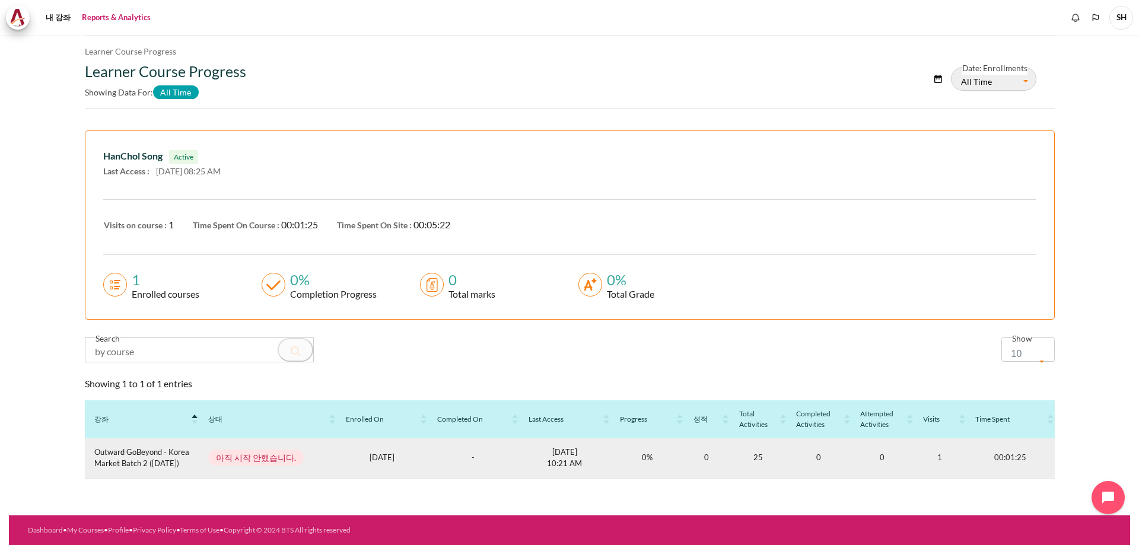
click at [934, 460] on td "1" at bounding box center [939, 458] width 52 height 40
drag, startPoint x: 132, startPoint y: 464, endPoint x: 228, endPoint y: 482, distance: 97.0
click at [133, 464] on span "Outward GoBeyond - Korea Market Batch 2 ([DATE])" at bounding box center [141, 458] width 95 height 23
click at [234, 459] on span "아직 시작 안했습니다." at bounding box center [255, 458] width 95 height 16
click at [364, 464] on td "1758128400 [DATE]" at bounding box center [381, 458] width 91 height 40
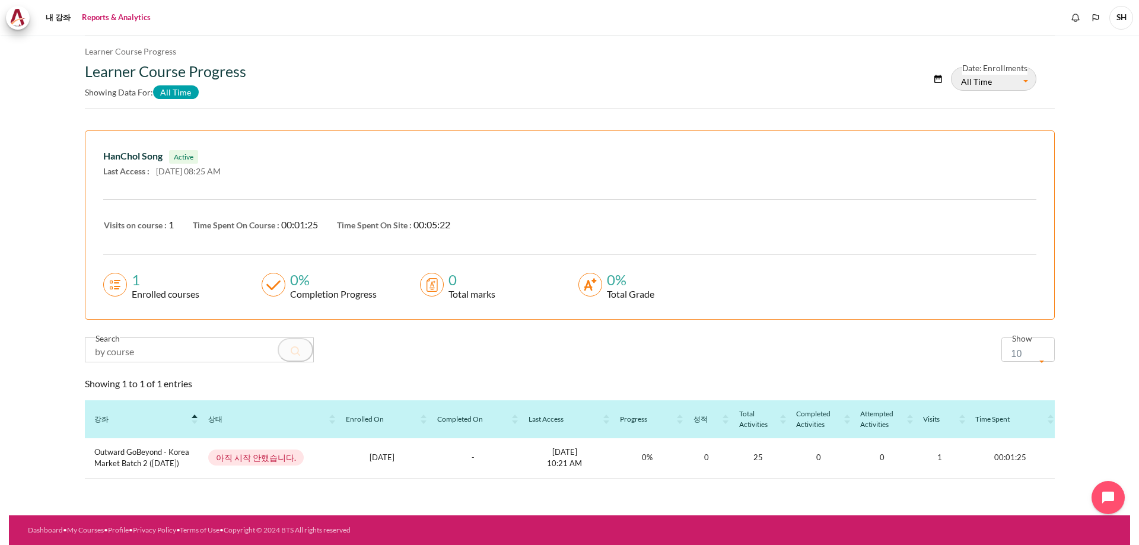
click at [198, 221] on span "Time Spent On Course :" at bounding box center [236, 225] width 87 height 10
drag, startPoint x: 557, startPoint y: 464, endPoint x: 244, endPoint y: 432, distance: 314.8
click at [553, 466] on p "1758590497 [DATE] 10:21 AM" at bounding box center [564, 458] width 72 height 23
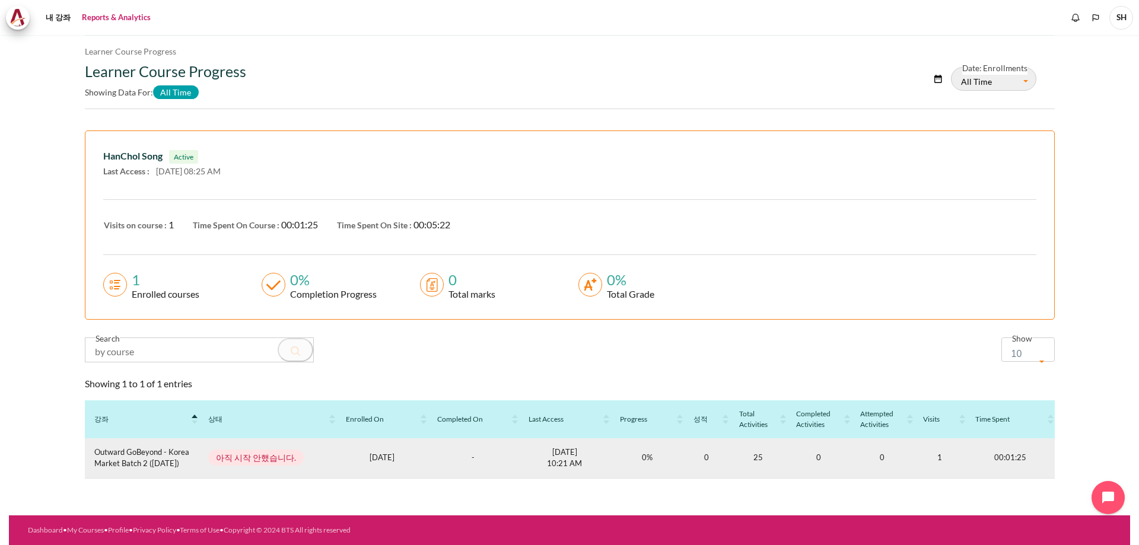
click at [256, 464] on span "아직 시작 안했습니다." at bounding box center [255, 458] width 95 height 16
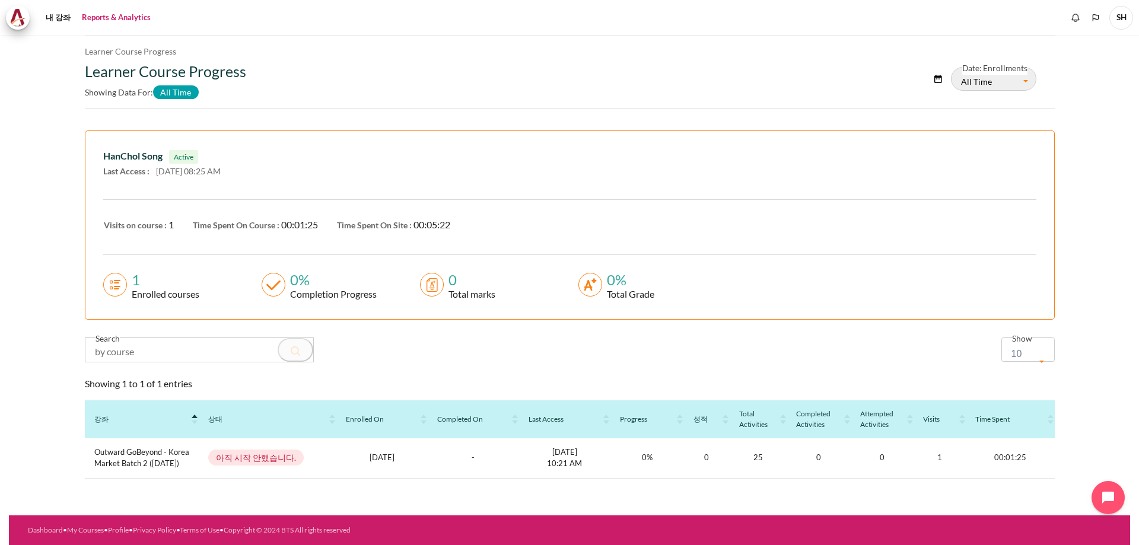
click at [144, 295] on div "Enrolled courses" at bounding box center [163, 294] width 72 height 14
click at [113, 284] on circle "내용" at bounding box center [114, 284] width 23 height 23
click at [225, 231] on div "Time Spent On Course : 00:01:25" at bounding box center [255, 227] width 125 height 19
click at [175, 160] on span "Active" at bounding box center [183, 157] width 29 height 14
